Goal: Transaction & Acquisition: Purchase product/service

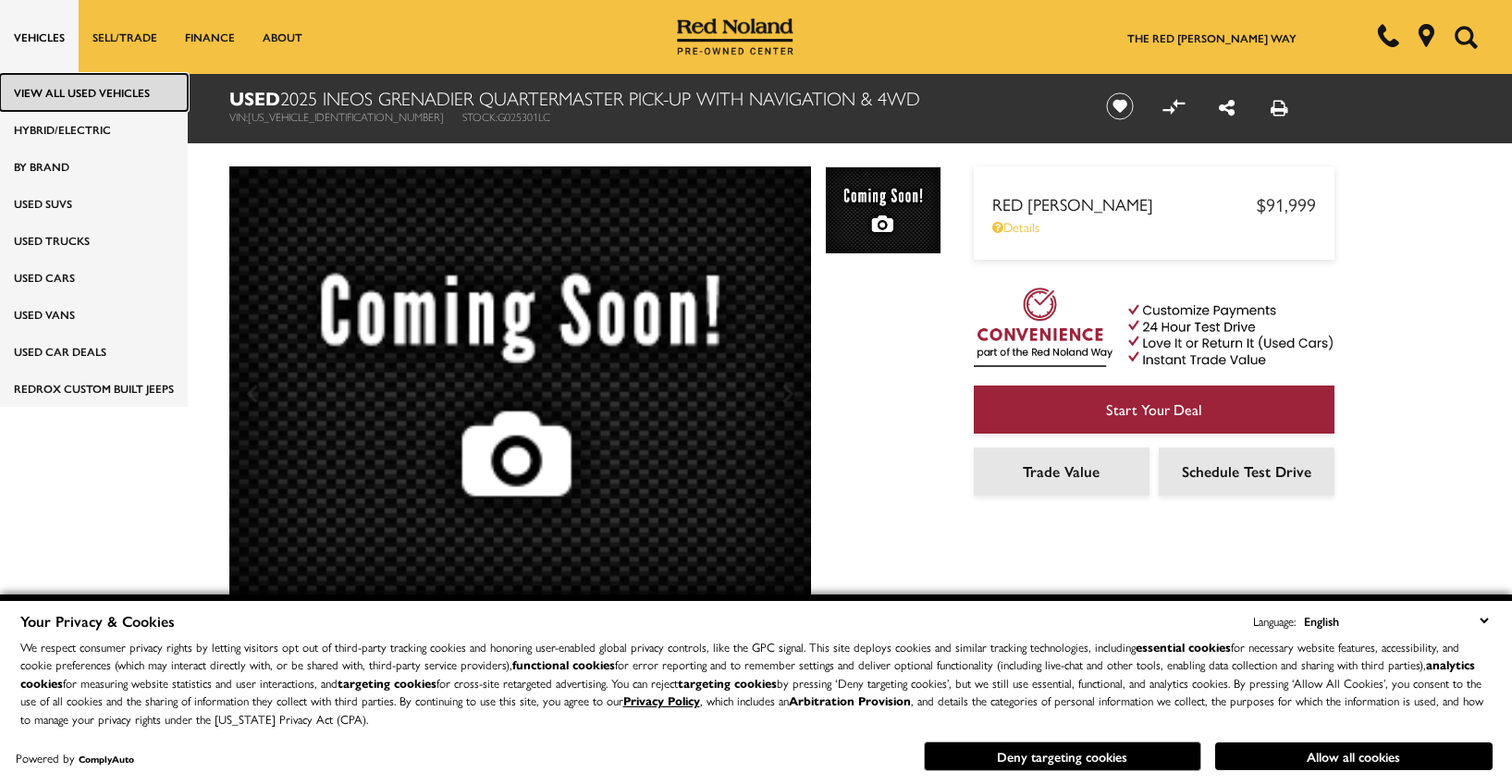
click at [52, 99] on link "View All Used Vehicles" at bounding box center [93, 93] width 188 height 37
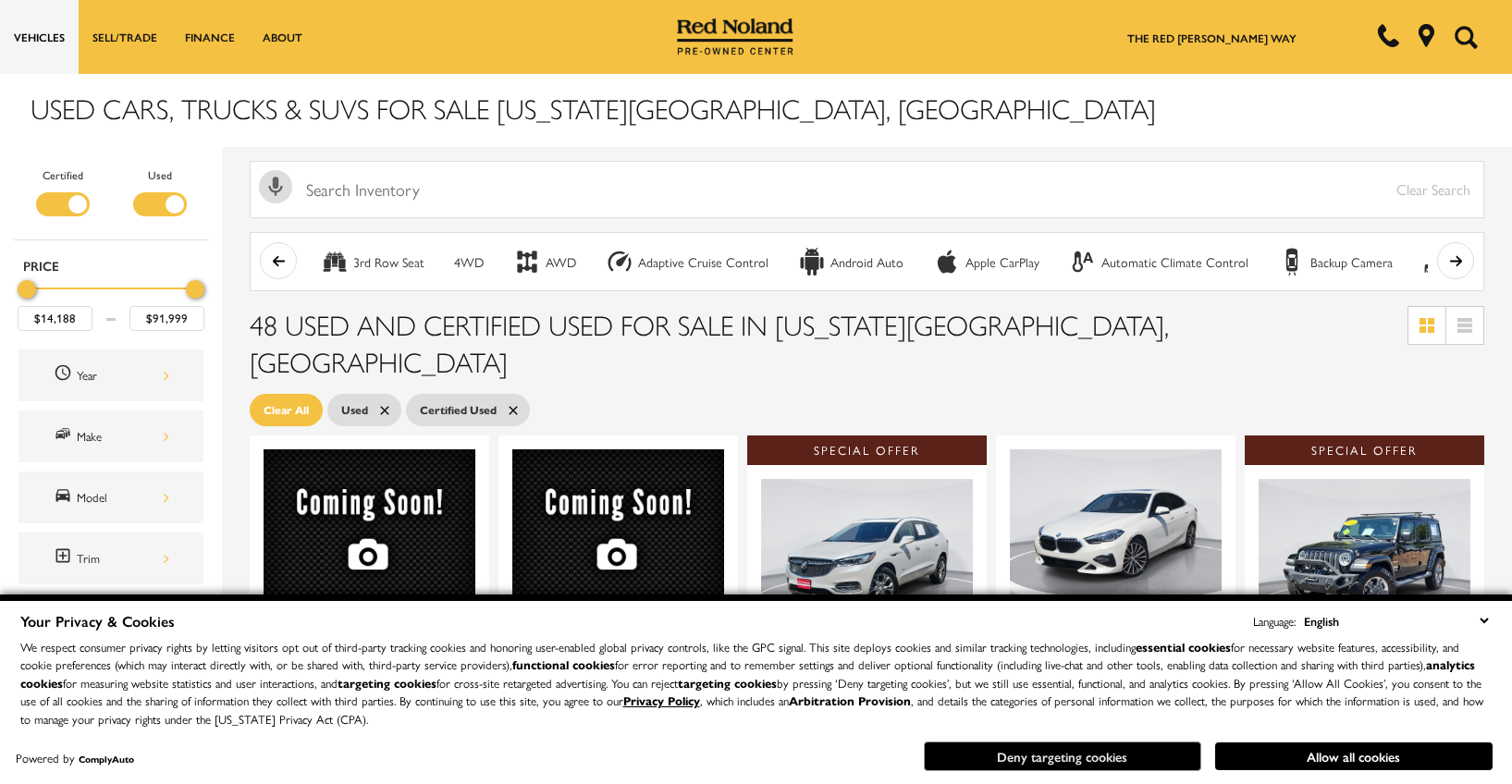
click at [1175, 755] on button "Deny targeting cookies" at bounding box center [1062, 755] width 278 height 30
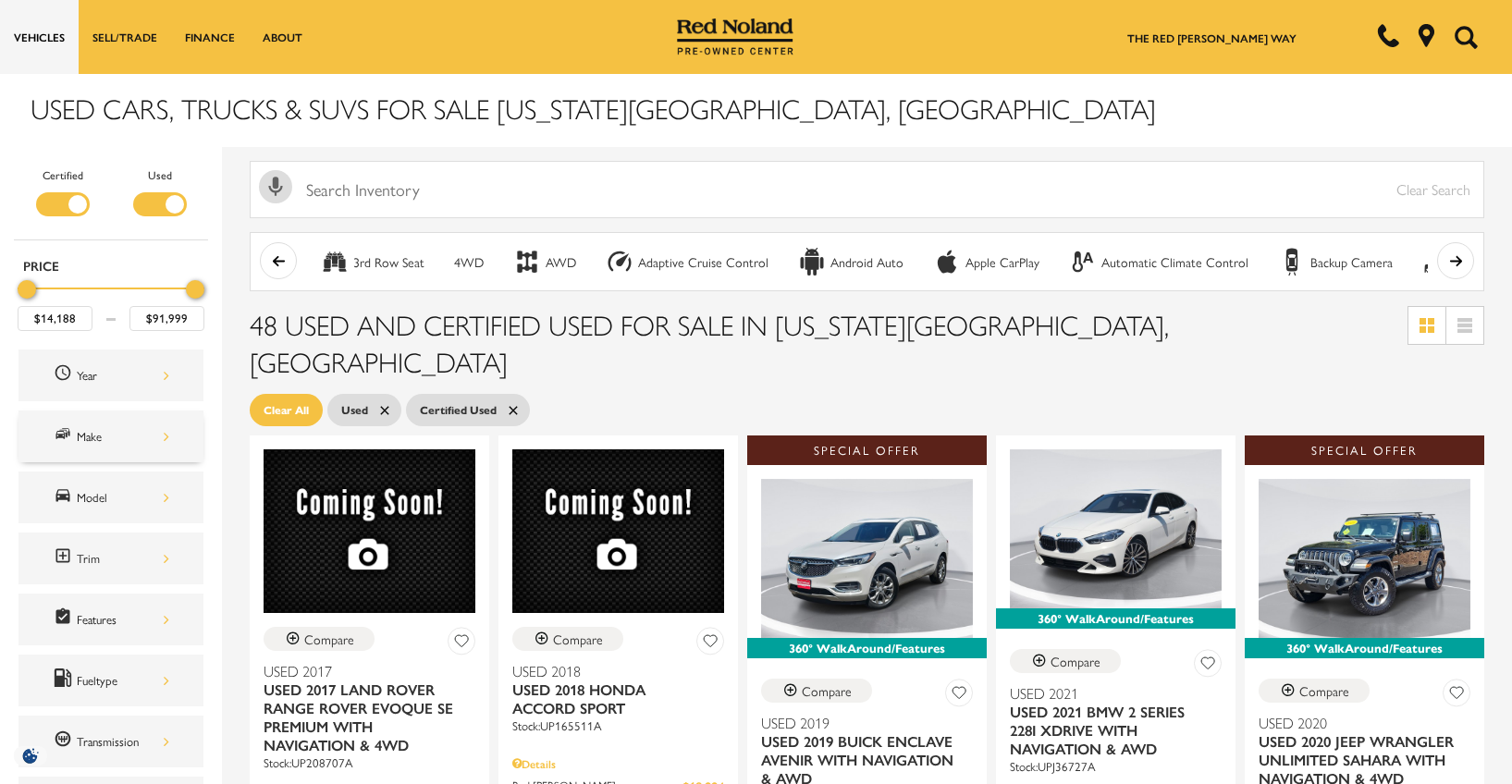
click at [176, 439] on div "Make" at bounding box center [111, 436] width 185 height 52
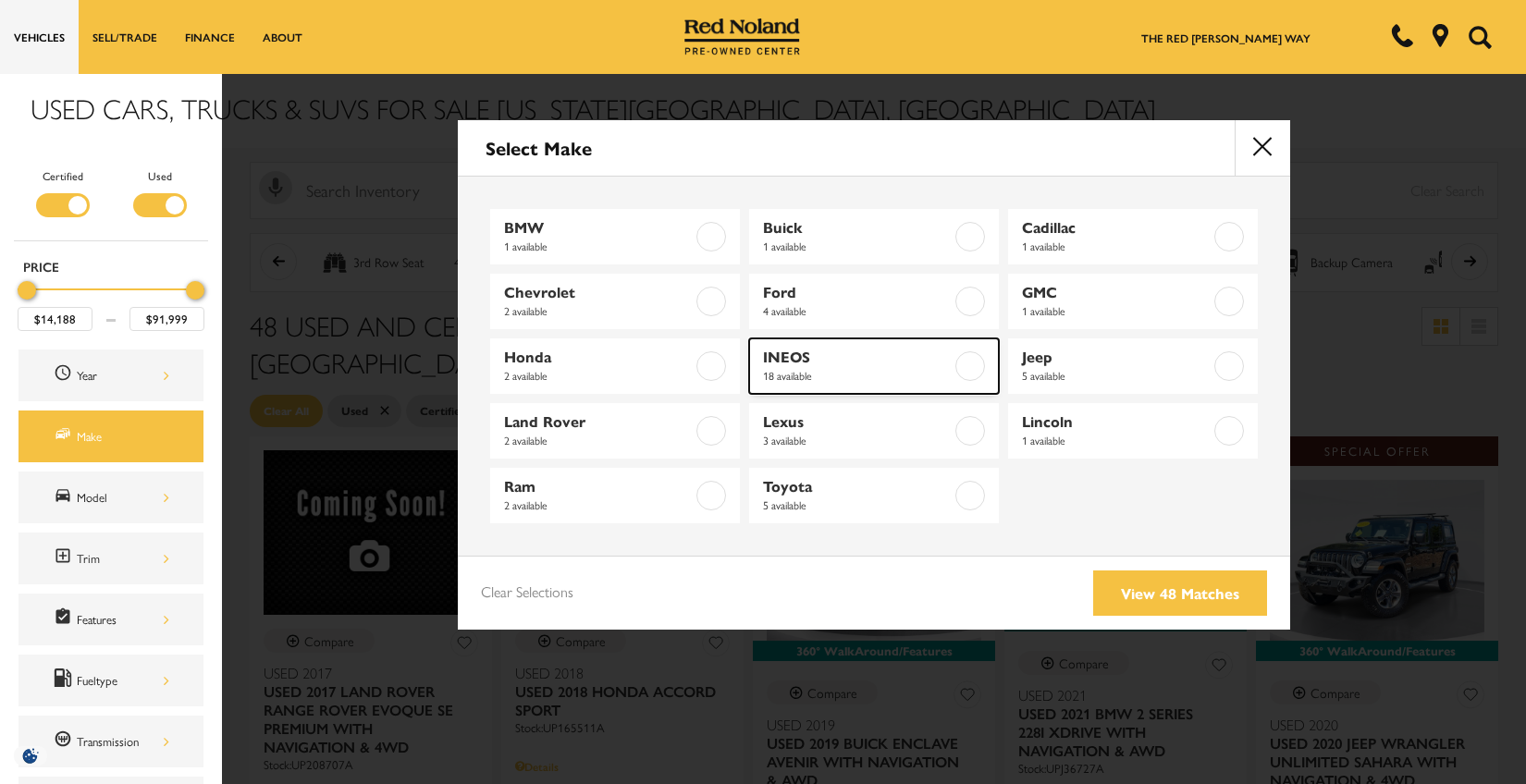
click at [802, 369] on span "18 available" at bounding box center [858, 375] width 189 height 18
type input "$69,989"
checkbox input "true"
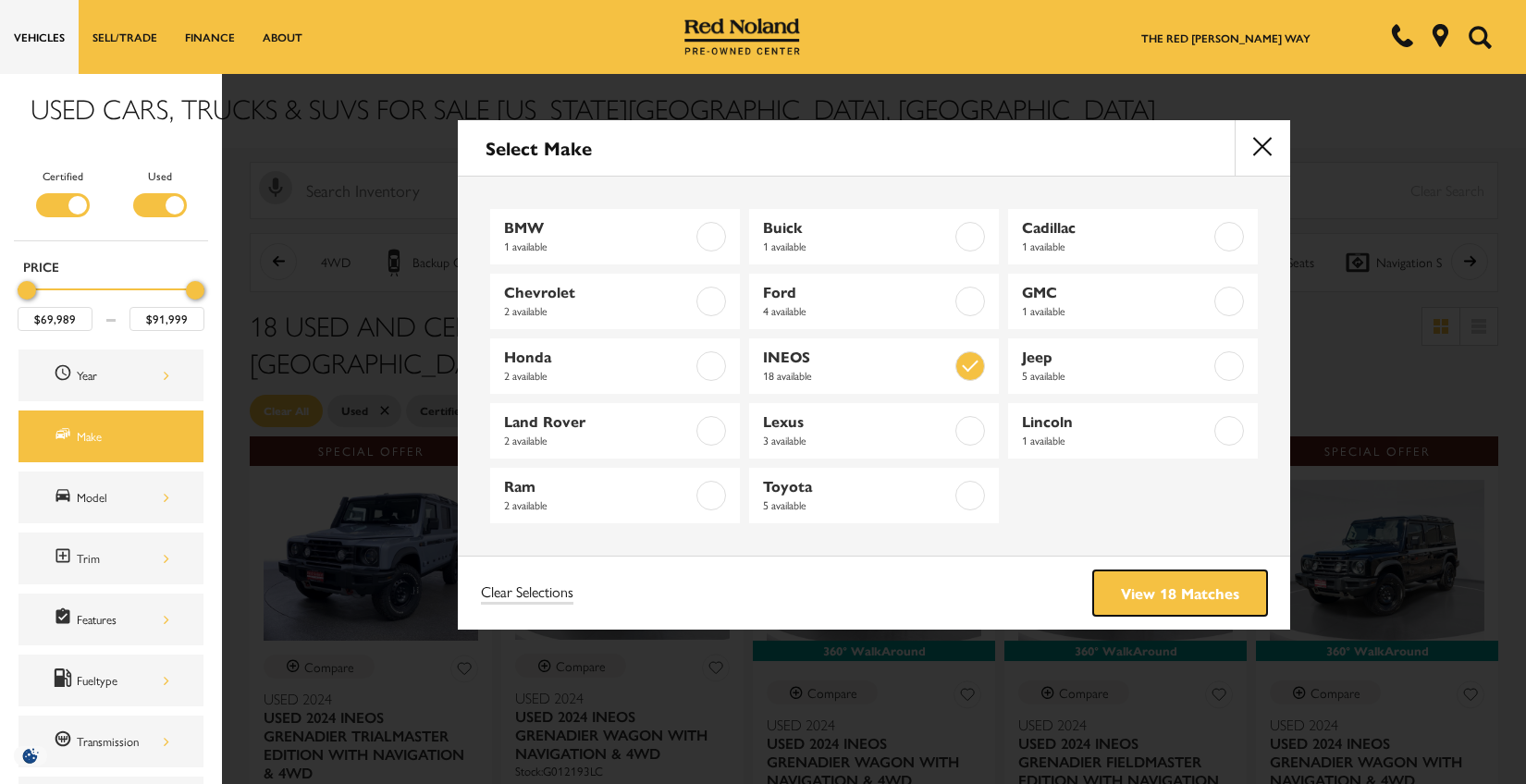
click at [1159, 603] on link "View 18 Matches" at bounding box center [1181, 592] width 174 height 45
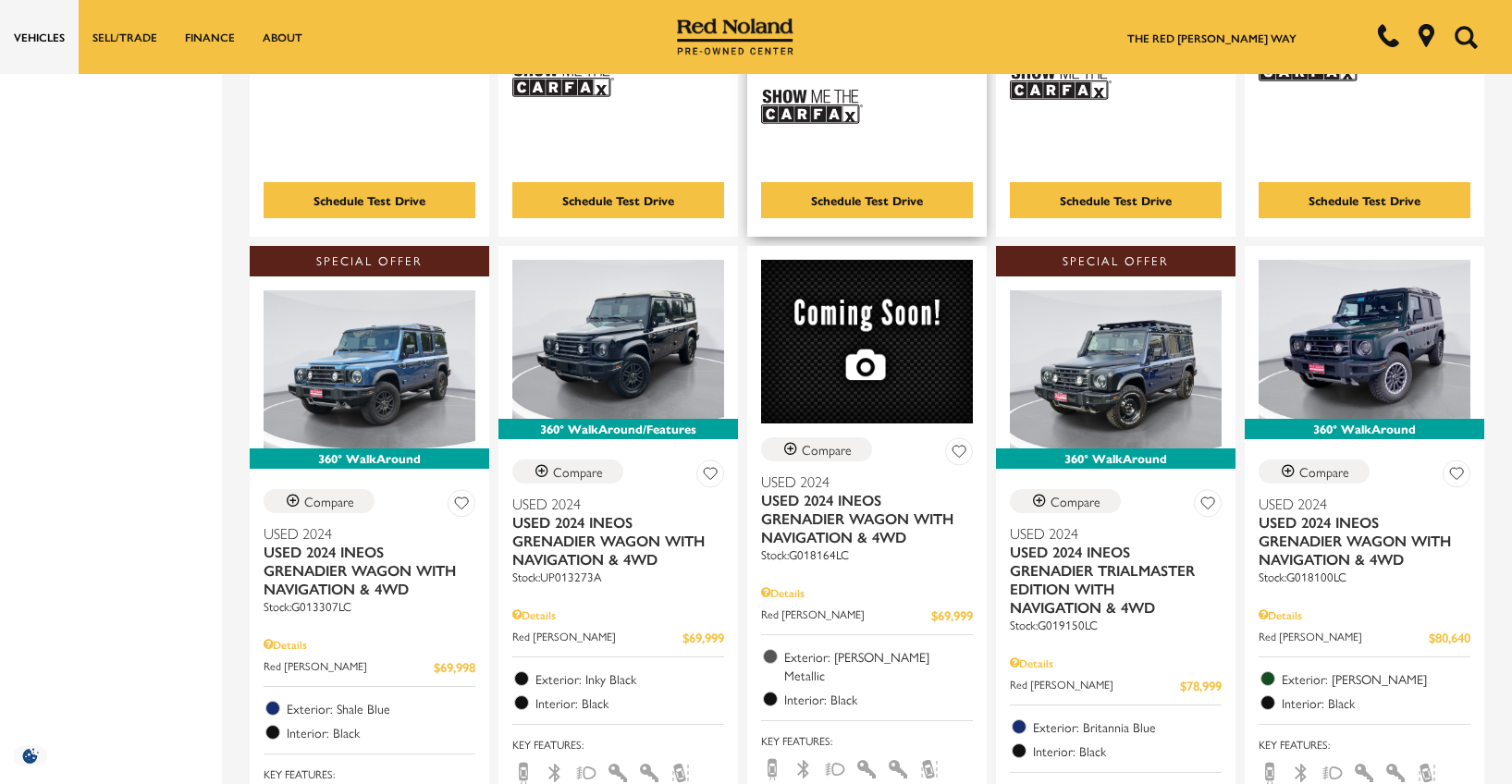
scroll to position [1109, 0]
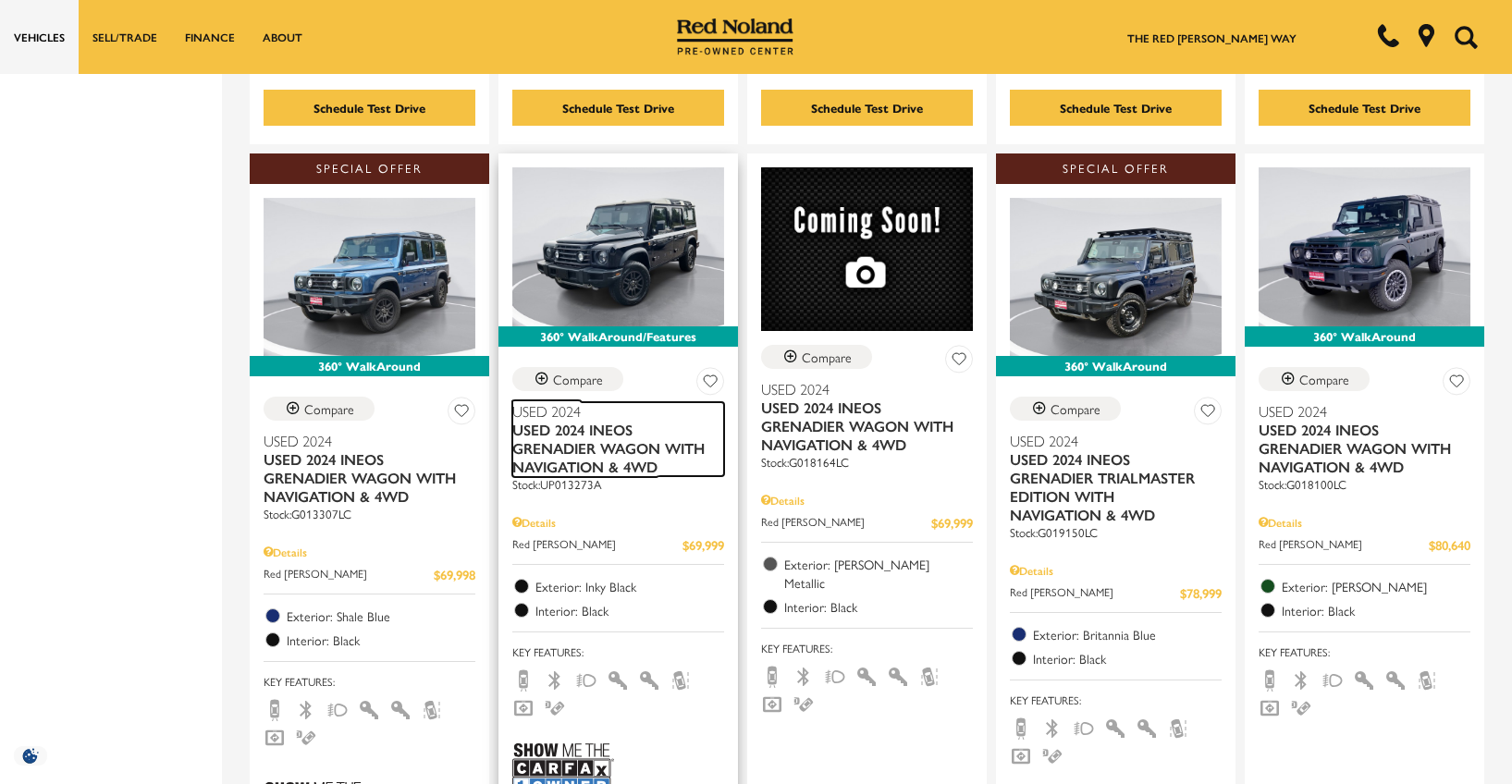
click at [580, 421] on span "Used 2024 INEOS Grenadier Wagon With Navigation & 4WD" at bounding box center [611, 448] width 197 height 55
